Goal: Task Accomplishment & Management: Use online tool/utility

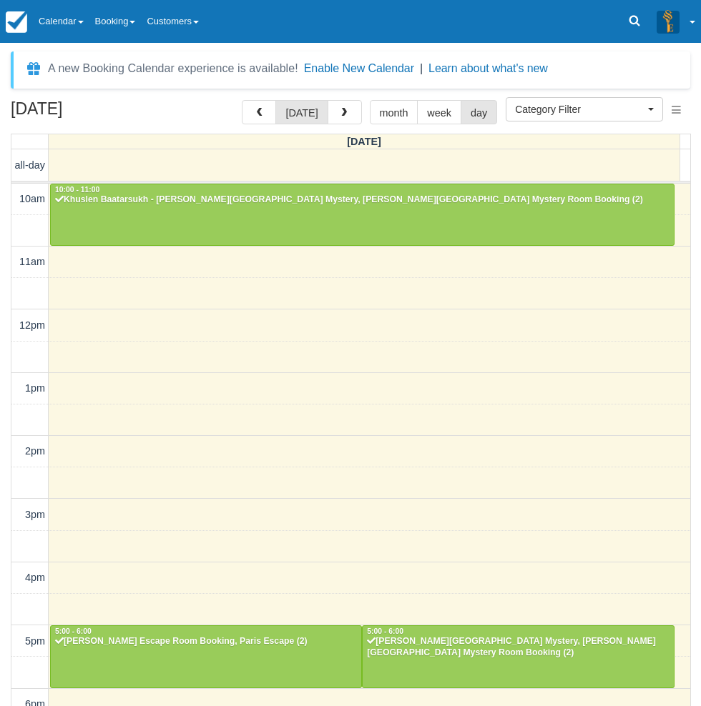
select select
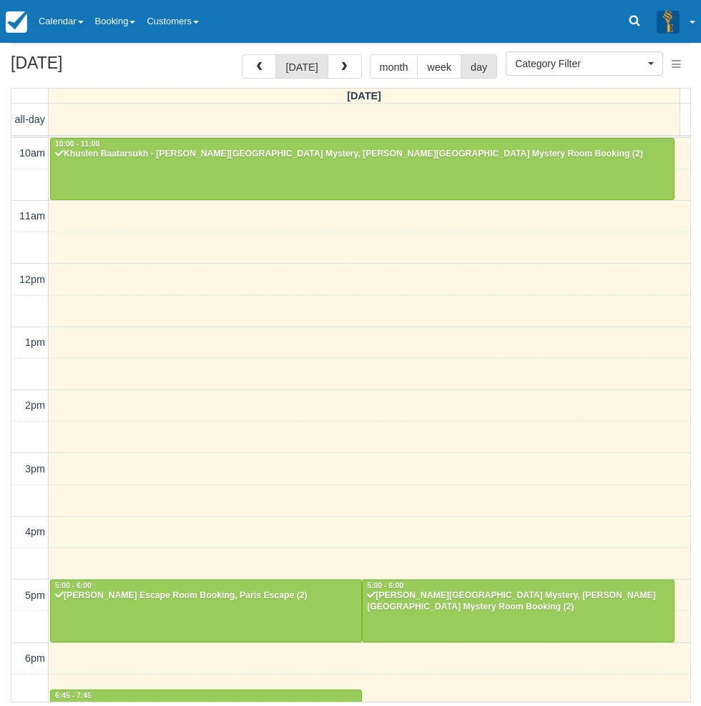
scroll to position [225, 0]
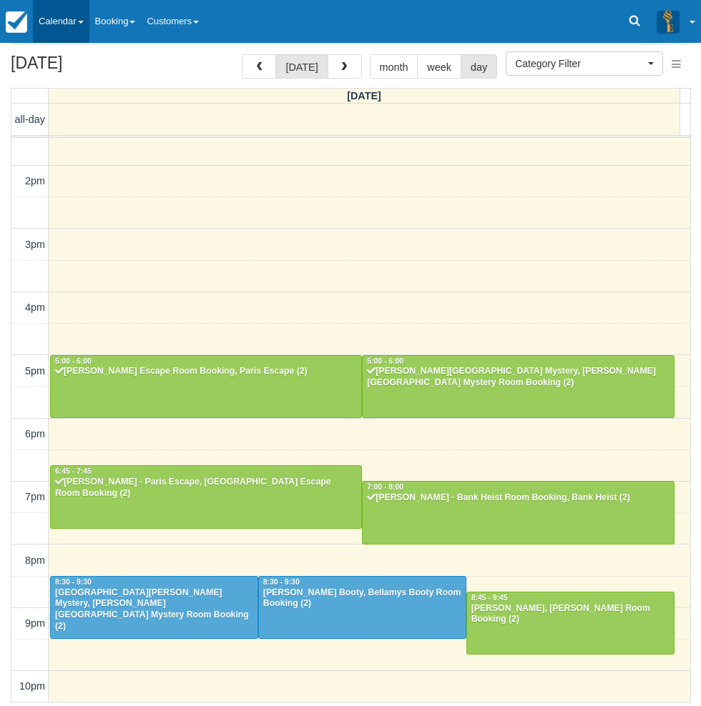
click at [64, 26] on link "Calendar" at bounding box center [61, 21] width 56 height 43
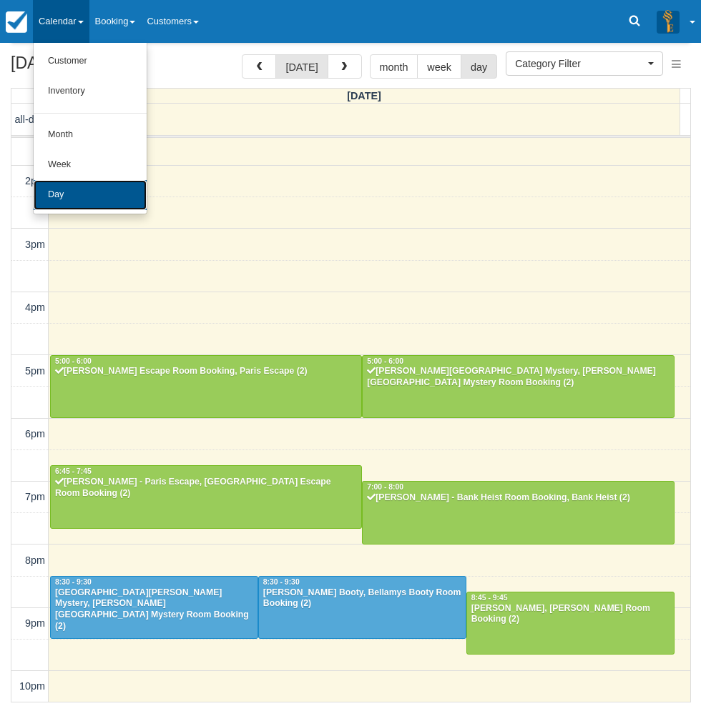
click at [73, 196] on link "Day" at bounding box center [90, 195] width 113 height 30
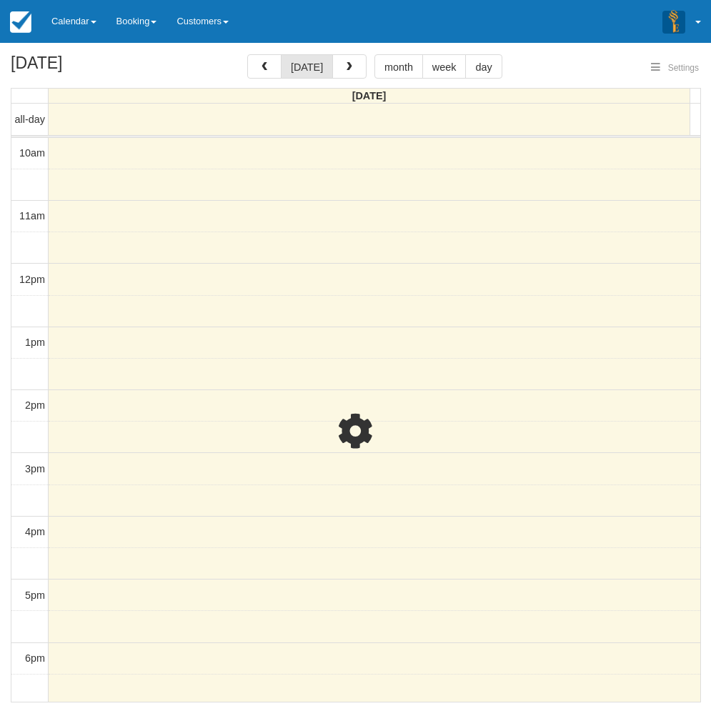
select select
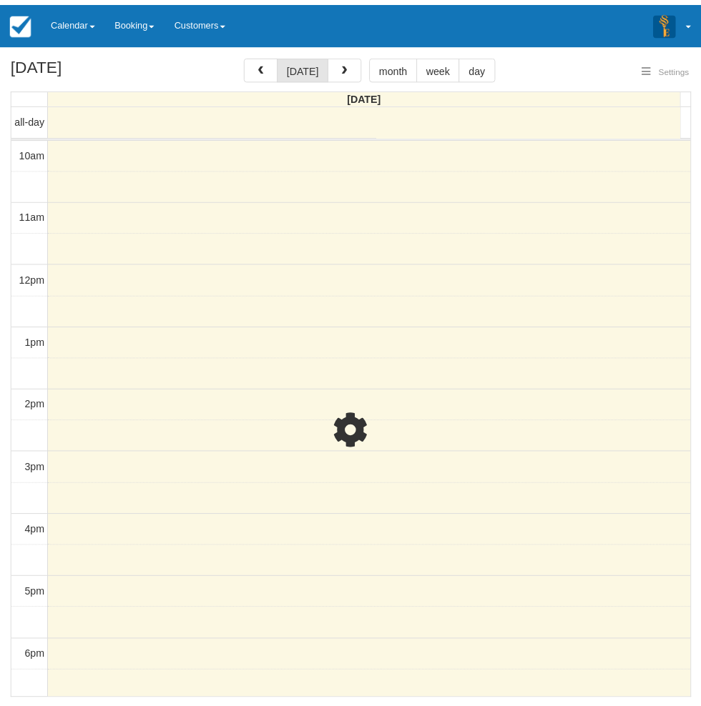
scroll to position [225, 0]
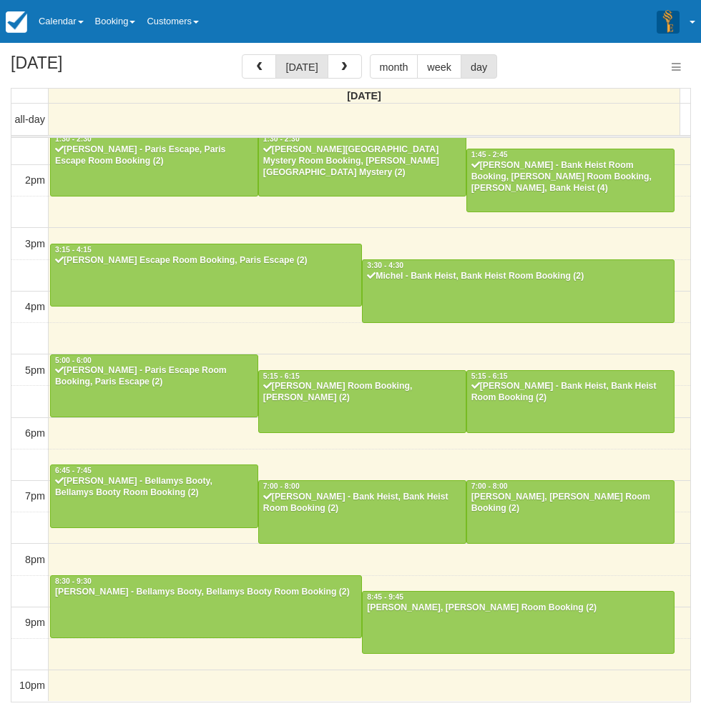
select select
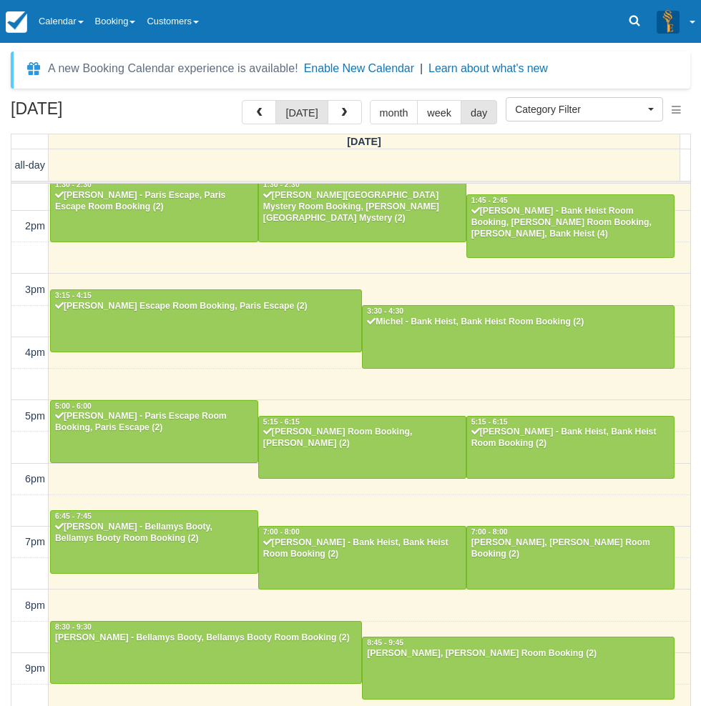
click at [1, 267] on div "August 23, 2025 today month week day Saturday all-day 10am 11am 12pm 1pm 2pm 3p…" at bounding box center [350, 424] width 701 height 649
click at [3, 372] on div "August 23, 2025 today month week day Saturday all-day 10am 11am 12pm 1pm 2pm 3p…" at bounding box center [350, 424] width 701 height 649
click at [62, 21] on link "Calendar" at bounding box center [61, 21] width 56 height 43
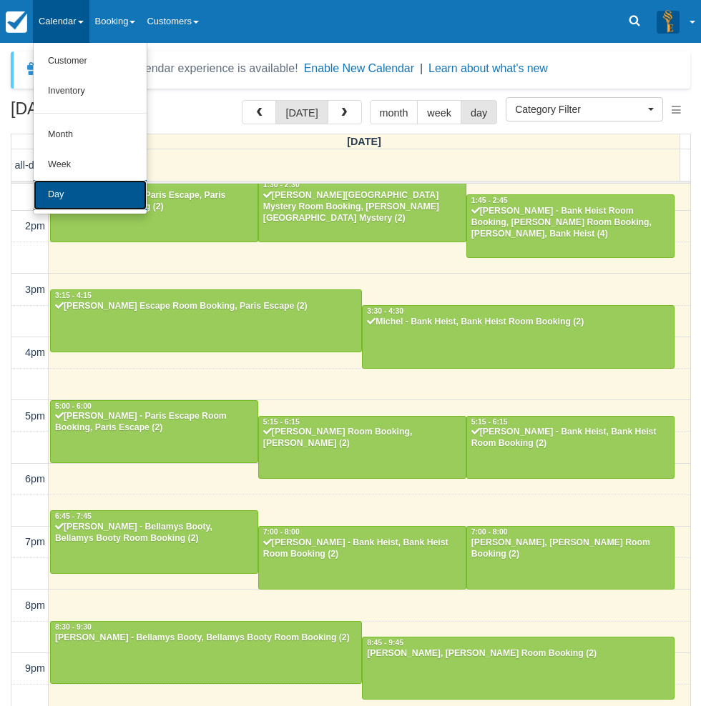
click at [77, 194] on link "Day" at bounding box center [90, 195] width 113 height 30
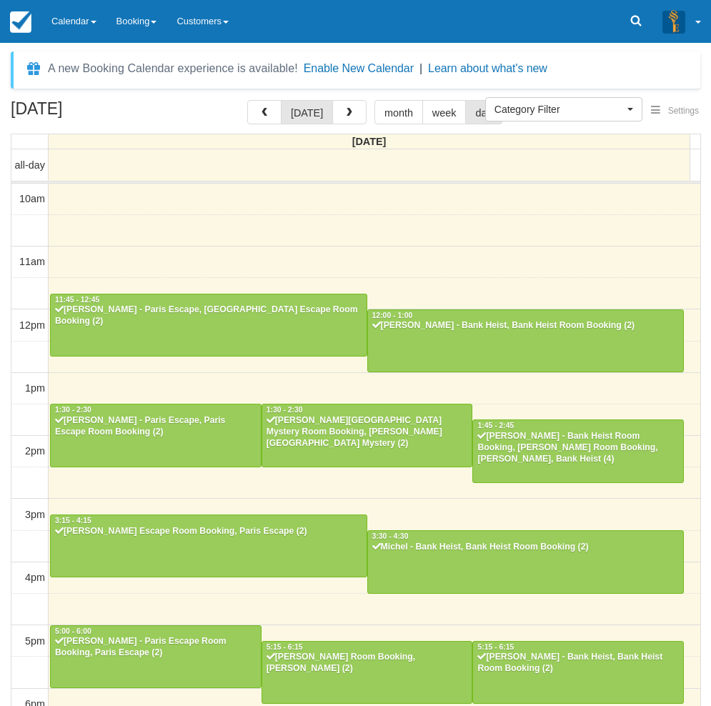
select select
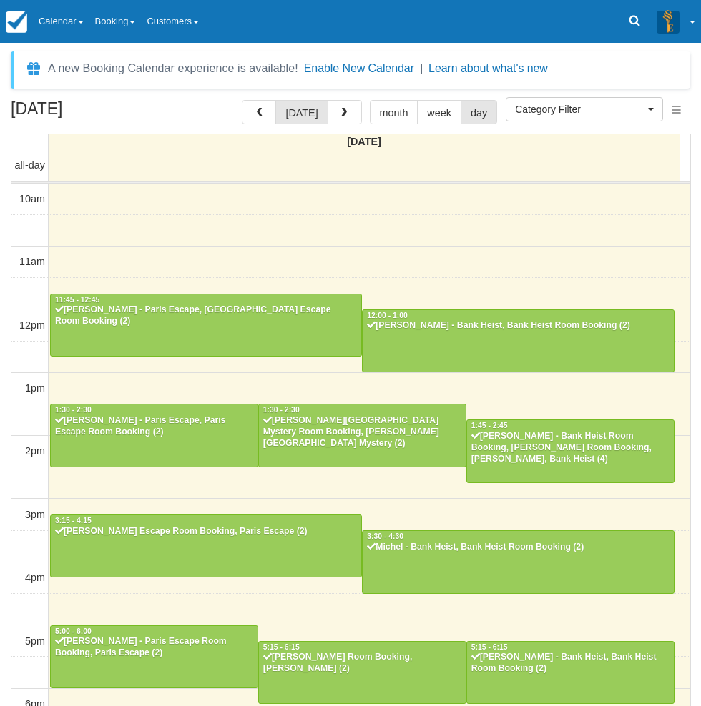
scroll to position [225, 0]
